Goal: Task Accomplishment & Management: Manage account settings

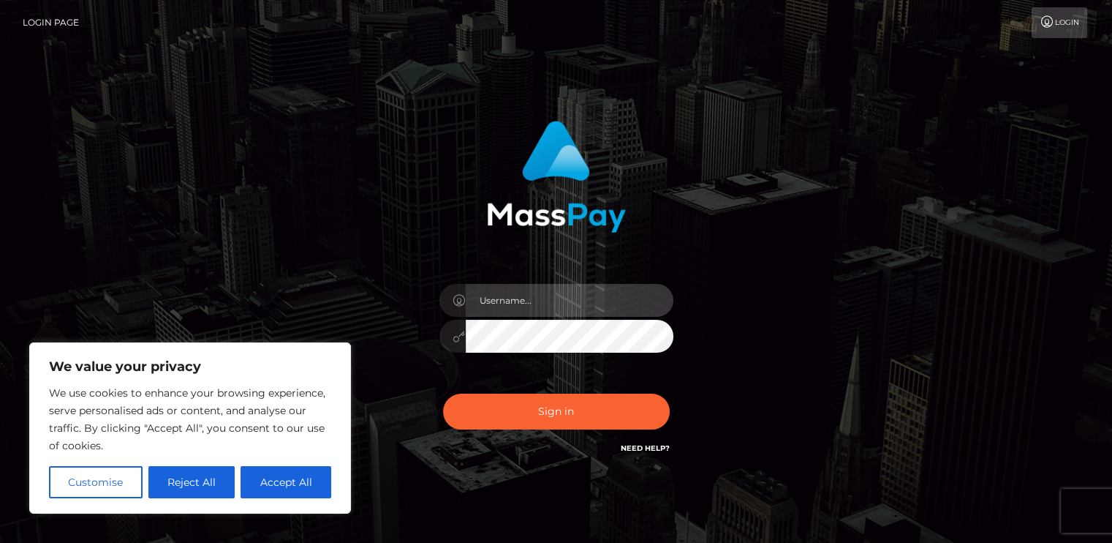
click at [532, 305] on input "text" at bounding box center [570, 300] width 208 height 33
type input "[EMAIL_ADDRESS][DOMAIN_NAME]"
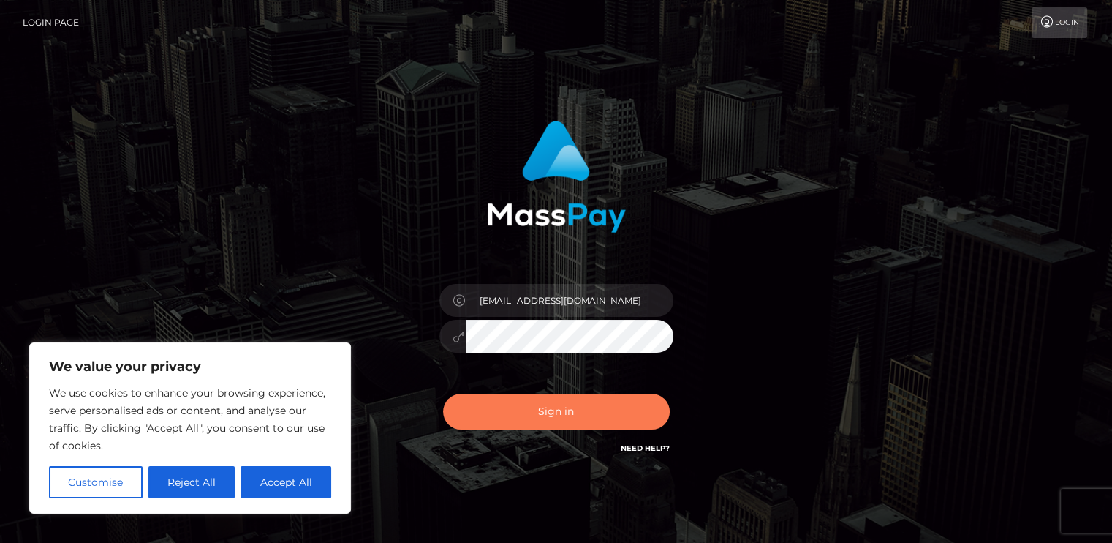
click at [552, 396] on button "Sign in" at bounding box center [556, 411] width 227 height 36
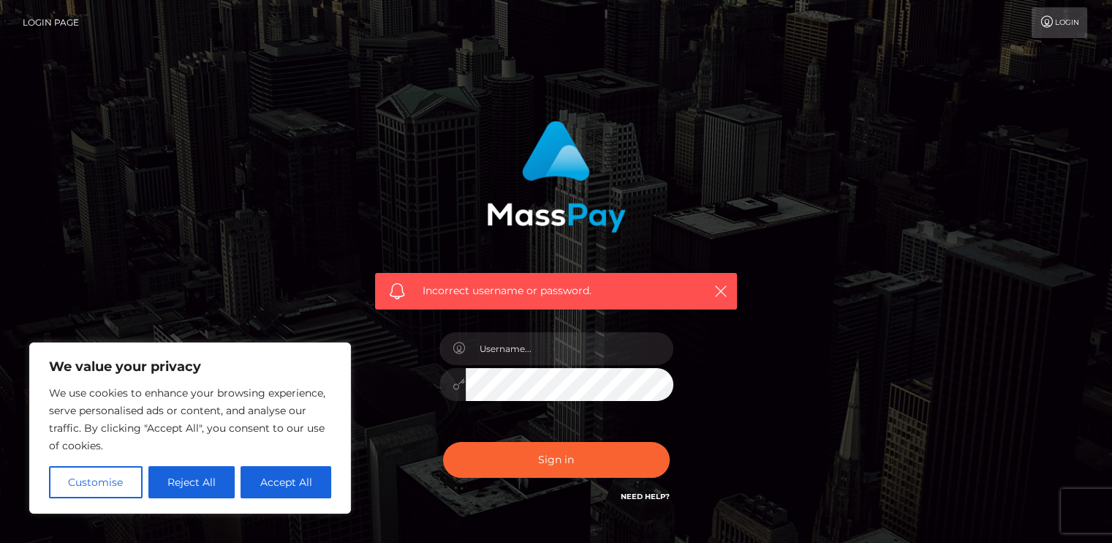
click at [1061, 13] on link "Login" at bounding box center [1060, 22] width 56 height 31
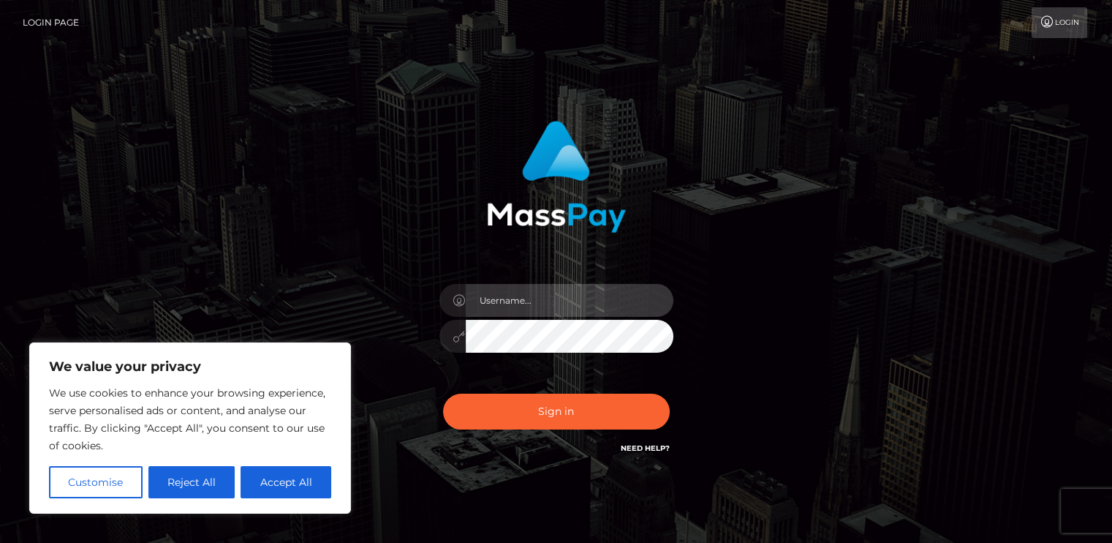
click at [584, 304] on input "text" at bounding box center [570, 300] width 208 height 33
type input "jasmineloves632@gmail.com"
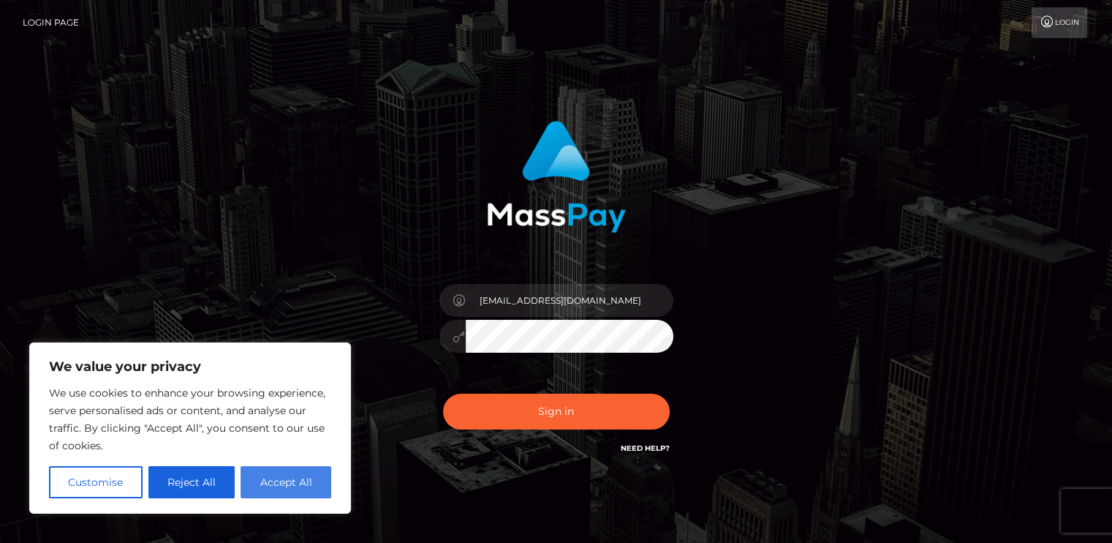
click at [298, 477] on button "Accept All" at bounding box center [286, 482] width 91 height 32
checkbox input "true"
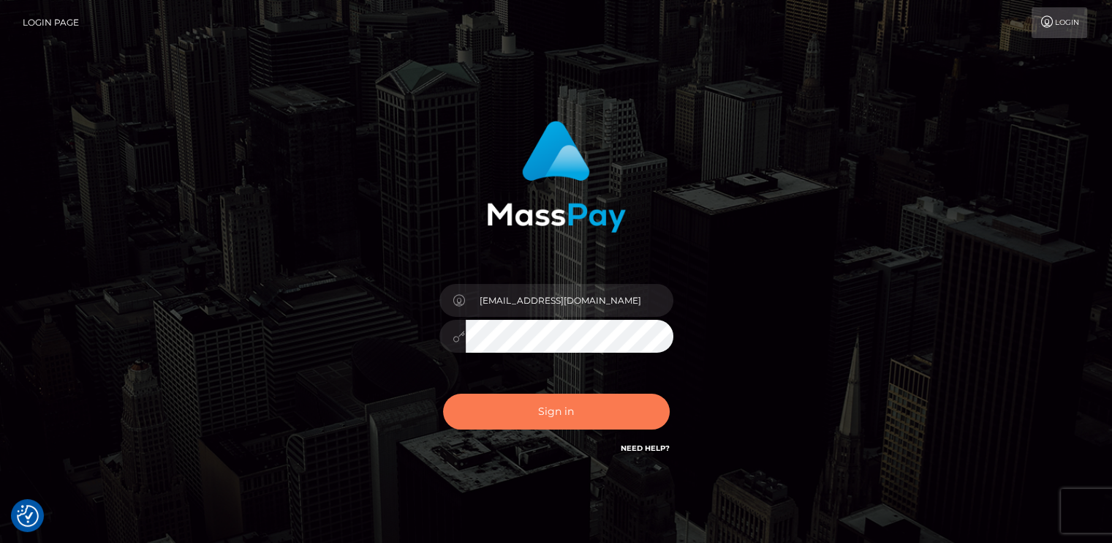
click at [505, 412] on button "Sign in" at bounding box center [556, 411] width 227 height 36
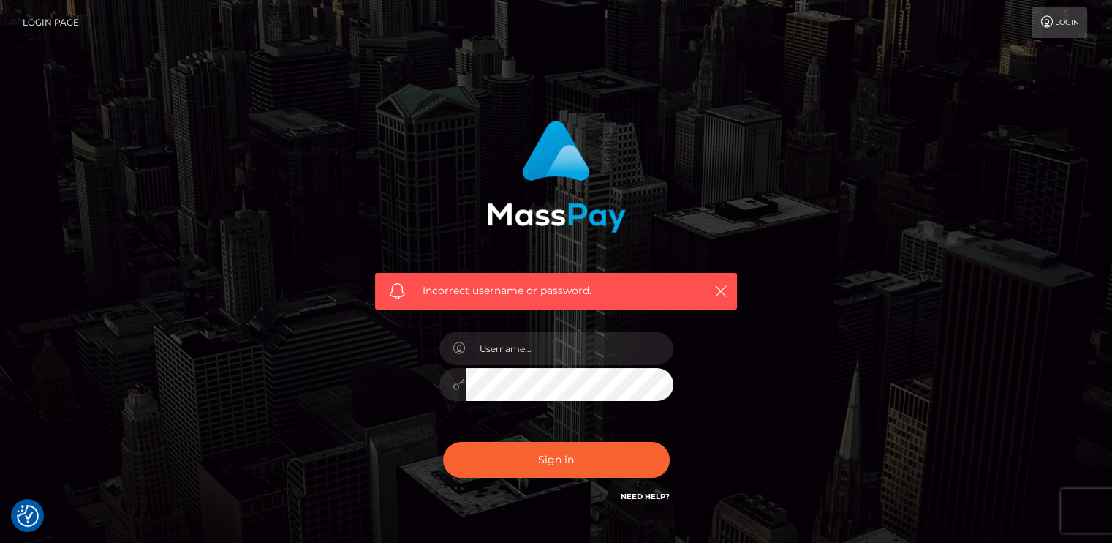
click at [50, 23] on link "Login Page" at bounding box center [51, 22] width 56 height 31
